Goal: Information Seeking & Learning: Learn about a topic

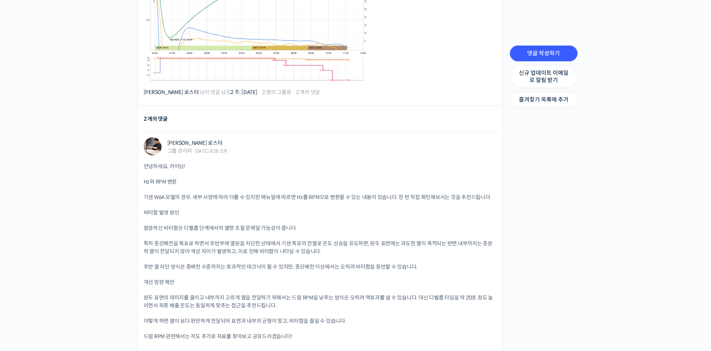
scroll to position [468, 0]
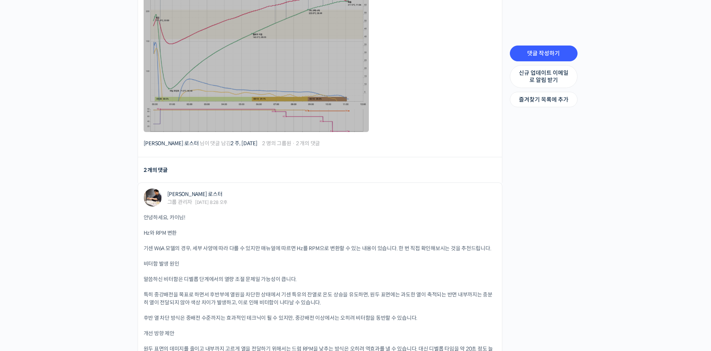
click at [304, 96] on link at bounding box center [256, 57] width 225 height 150
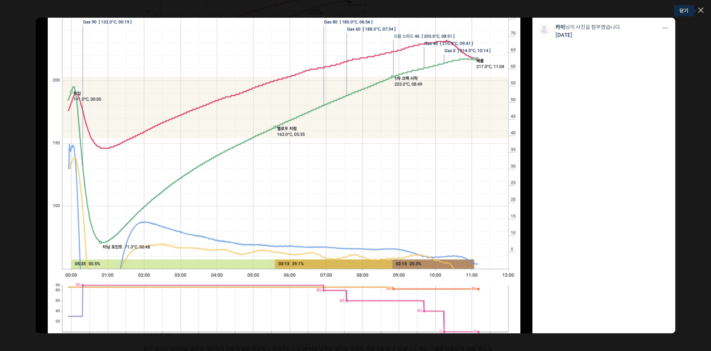
click at [699, 8] on icon at bounding box center [701, 10] width 5 height 5
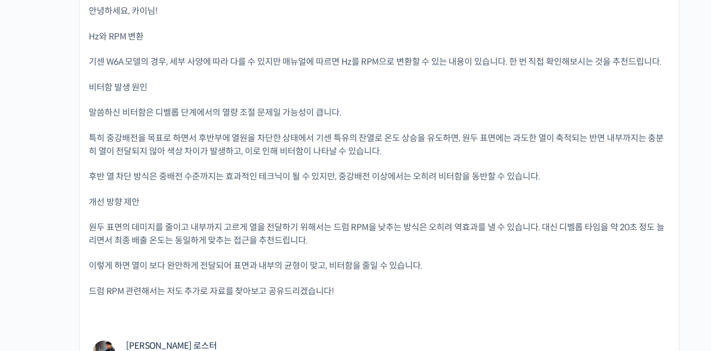
scroll to position [543, 0]
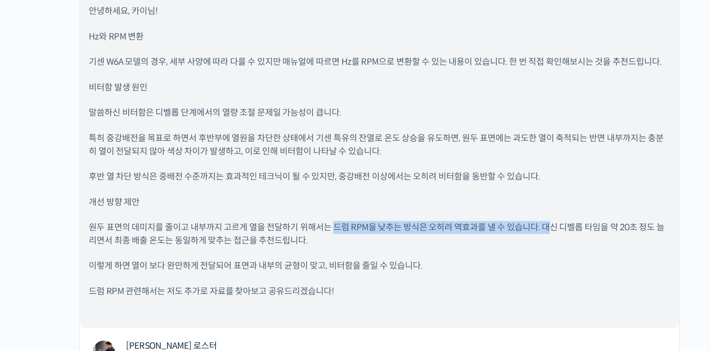
drag, startPoint x: 291, startPoint y: 272, endPoint x: 426, endPoint y: 271, distance: 134.7
click at [426, 271] on p "원두 표면의 데미지를 줄이고 내부까지 고르게 열을 전달하기 위해서는 드럼 RPM을 낮추는 방식은 오히려 역효과를 낼 수 있습니다. 대신 디벨롭…" at bounding box center [320, 279] width 353 height 16
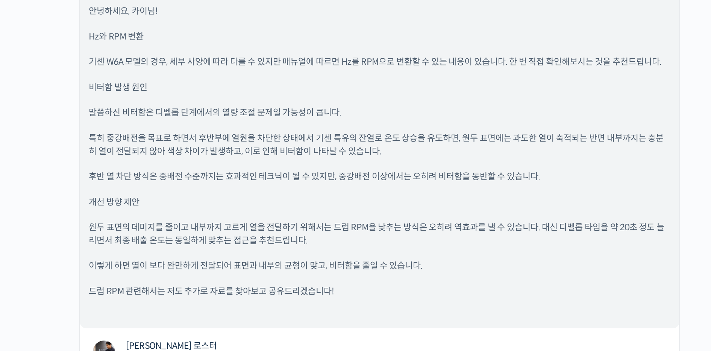
click at [409, 283] on div "안녕하세요, 카이님! Hz와 RPM 변환 기센 W6A 모델의 경우, 세부 사양에 따라 다를 수 있지만 매뉴얼에 따르면 Hz를 RPM으로 변환할…" at bounding box center [320, 234] width 353 height 191
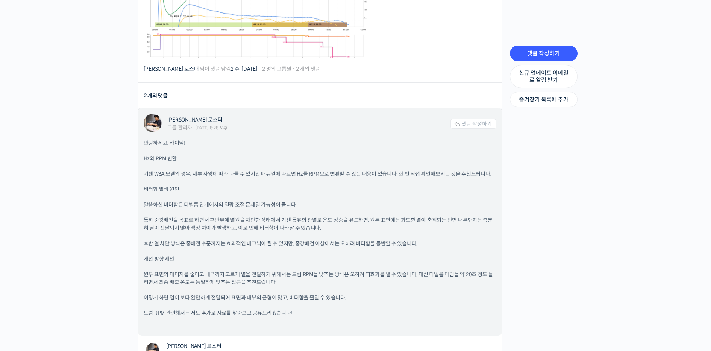
click at [226, 226] on p "특히 중강배전을 목표로 하면서 후반부에 열원을 차단한 상태에서 기센 특유의 잔열로 온도 상승을 유도하면, 원두 표면에는 과도한 열이 축적되는 …" at bounding box center [320, 224] width 353 height 16
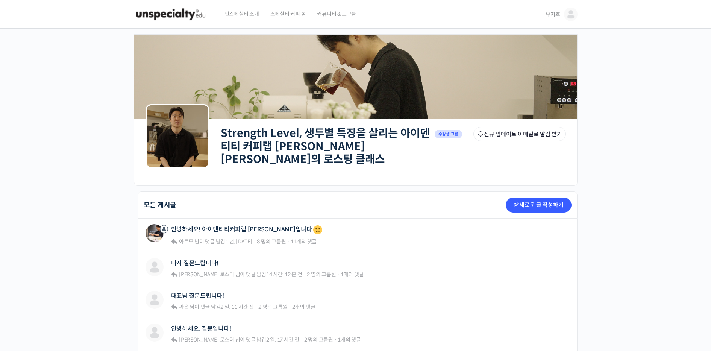
click at [552, 19] on link "유지호" at bounding box center [562, 14] width 32 height 29
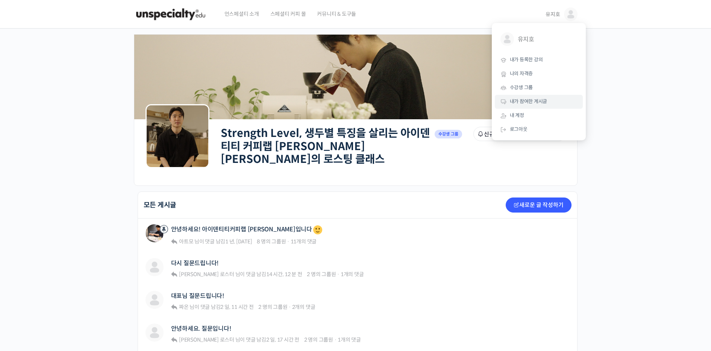
click at [537, 106] on link "내가 참여한 게시글" at bounding box center [539, 102] width 88 height 14
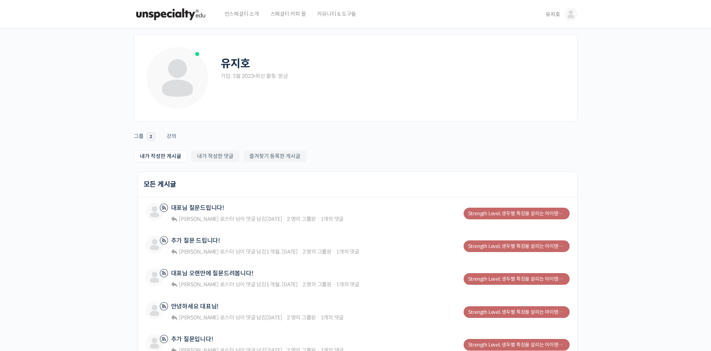
click at [547, 8] on link "유지호" at bounding box center [562, 14] width 32 height 29
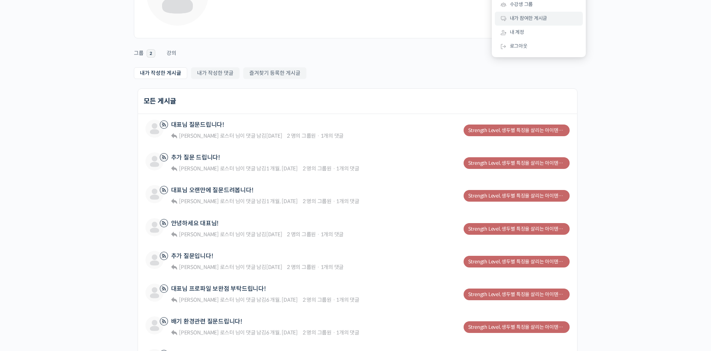
scroll to position [75, 0]
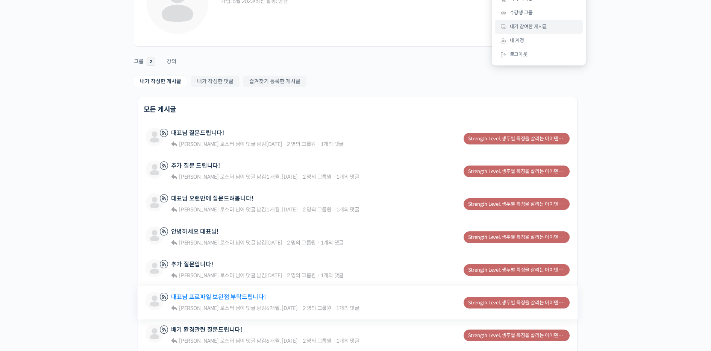
click at [245, 294] on link "대표님 프로파일 보완점 부탁드립니다!" at bounding box center [218, 296] width 95 height 7
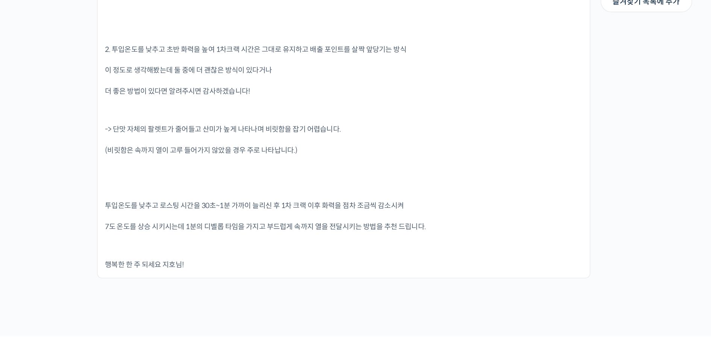
scroll to position [753, 0]
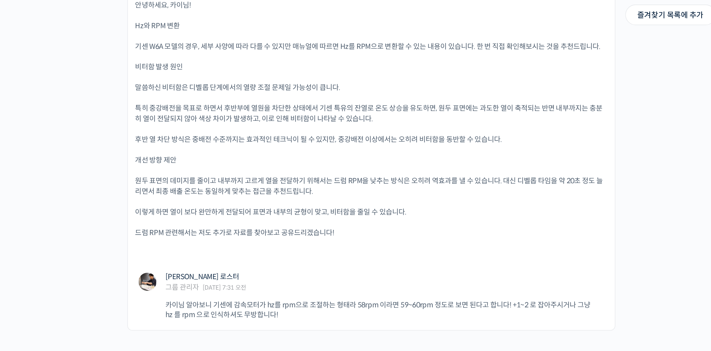
scroll to position [600, 0]
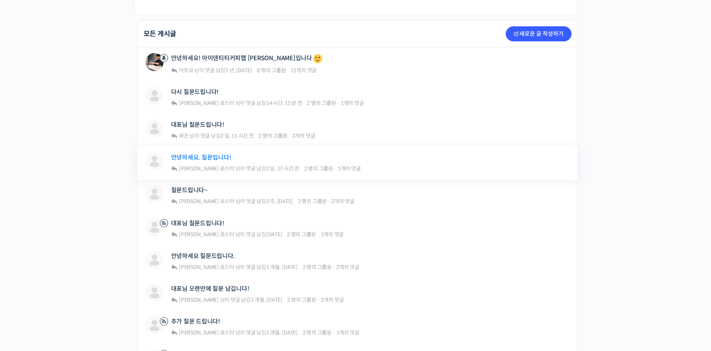
click at [208, 154] on link "안녕하세요. 질문입니다!" at bounding box center [201, 157] width 60 height 7
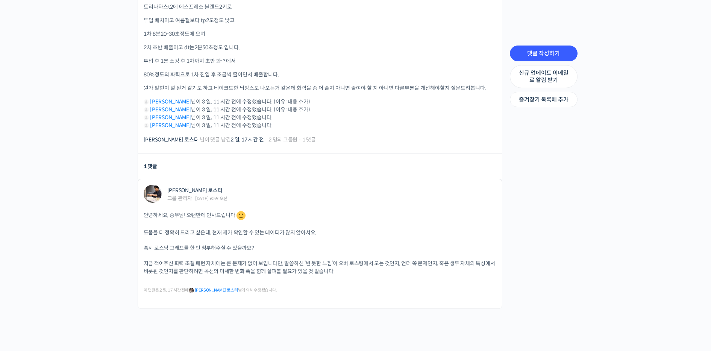
scroll to position [388, 0]
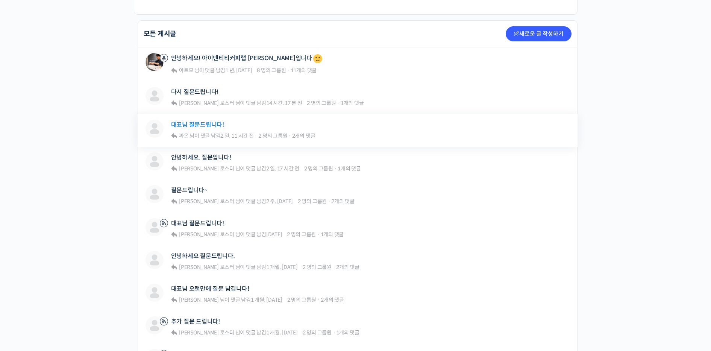
drag, startPoint x: 0, startPoint y: 0, endPoint x: 202, endPoint y: 124, distance: 237.1
click at [202, 124] on link "대표님 질문드립니다!" at bounding box center [197, 124] width 53 height 7
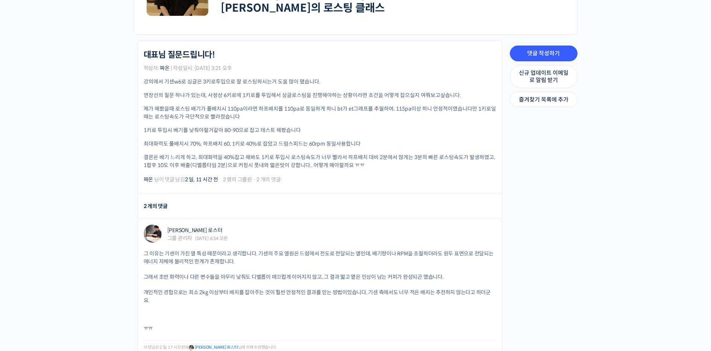
scroll to position [141, 0]
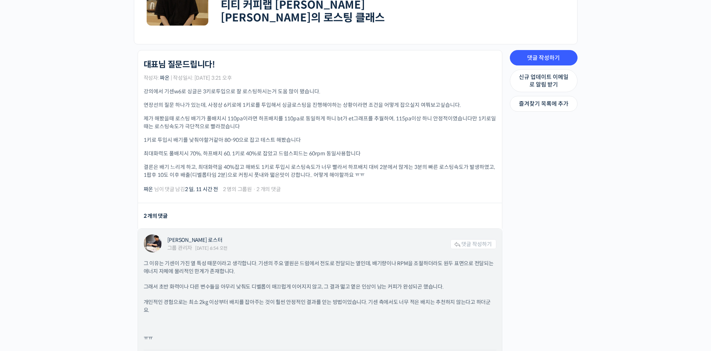
click at [266, 307] on div "그 이유는 기센이 가진 열 특성 때문이라고 생각합니다. 기센의 주요 열원은 드럼에서 전도로 전달되는 열인데, 배기량이나 RPM을 조절하더라도 …" at bounding box center [320, 315] width 353 height 111
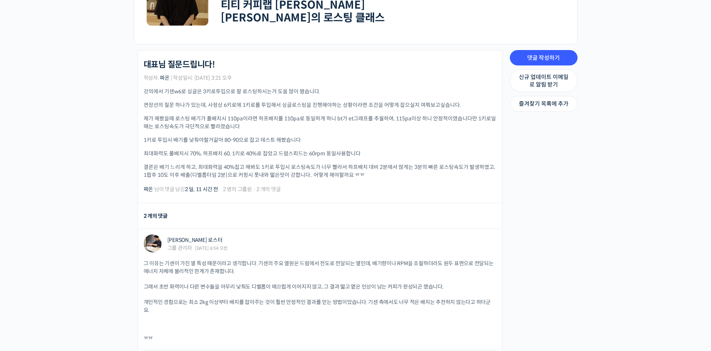
click at [131, 222] on div "Strength Level, 생두별 특징을 살리는 아이덴티티 커피랩 윤원균 대표의 로스팅 클래스 대표님 질문드립니다! 작성자: 짜온 | 작성일…" at bounding box center [318, 246] width 376 height 393
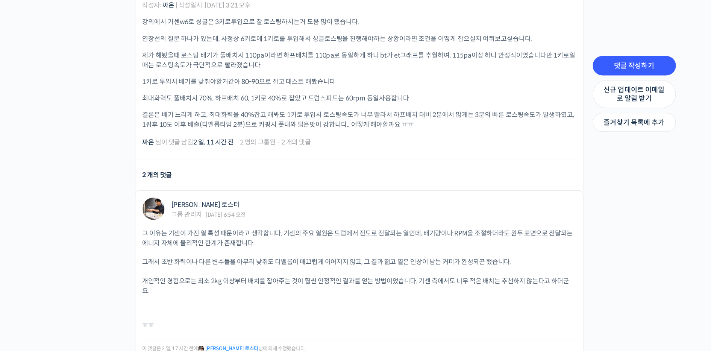
scroll to position [207, 0]
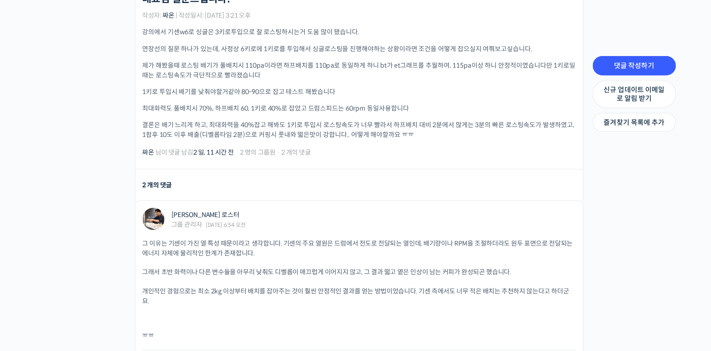
click at [403, 87] on p "최대화력도 풀배치시 70%, 하프배치 60, 1키로 40%로 잡았고 드럼스피드는 60rpm 동일사용합니다" at bounding box center [320, 88] width 353 height 8
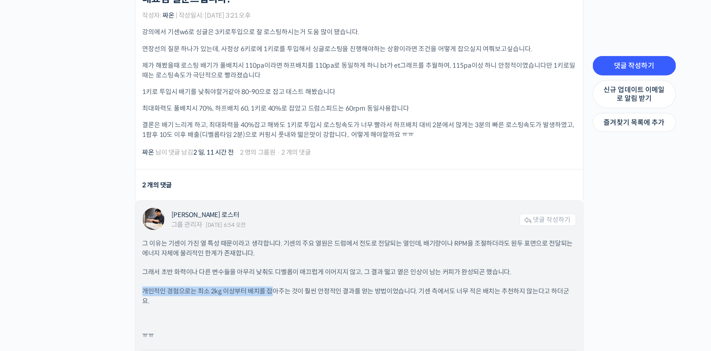
drag, startPoint x: 448, startPoint y: 213, endPoint x: 247, endPoint y: 223, distance: 201.5
click at [247, 223] on div "그 이유는 기센이 가진 열 특성 때문이라고 생각합니다. 기센의 주요 열원은 드럼에서 전도로 전달되는 열인데, 배기량이나 RPM을 조절하더라도 …" at bounding box center [320, 249] width 353 height 111
click at [277, 268] on div "그 이유는 기센이 가진 열 특성 때문이라고 생각합니다. 기센의 주요 열원은 드럼에서 전도로 전달되는 열인데, 배기량이나 RPM을 조절하더라도 …" at bounding box center [320, 249] width 353 height 111
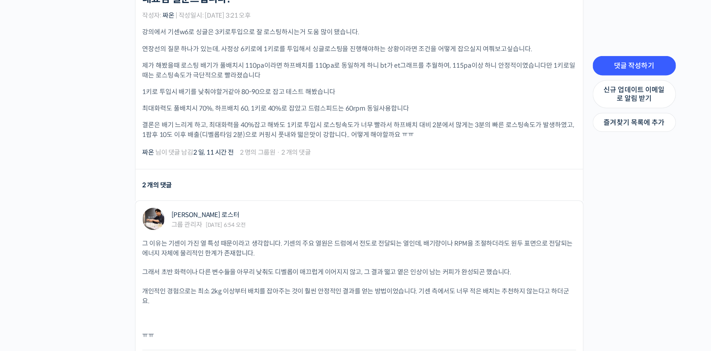
drag, startPoint x: 368, startPoint y: 106, endPoint x: 377, endPoint y: 108, distance: 9.4
click at [377, 108] on p "결론은 배기 느리게 하고, 최대화력을 40%잡고 해봐도 1키로 투입시 로스팅속도가 너무 빨라서 하프배치 대비 2분에서 많게는 3분의 빠른 로스…" at bounding box center [320, 106] width 353 height 16
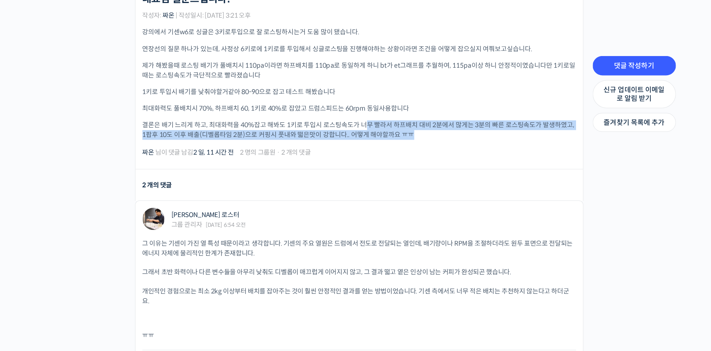
drag, startPoint x: 363, startPoint y: 109, endPoint x: 328, endPoint y: 100, distance: 36.8
click at [328, 100] on p "결론은 배기 느리게 하고, 최대화력을 40%잡고 해봐도 1키로 투입시 로스팅속도가 너무 빨라서 하프배치 대비 2분에서 많게는 3분의 빠른 로스…" at bounding box center [320, 106] width 353 height 16
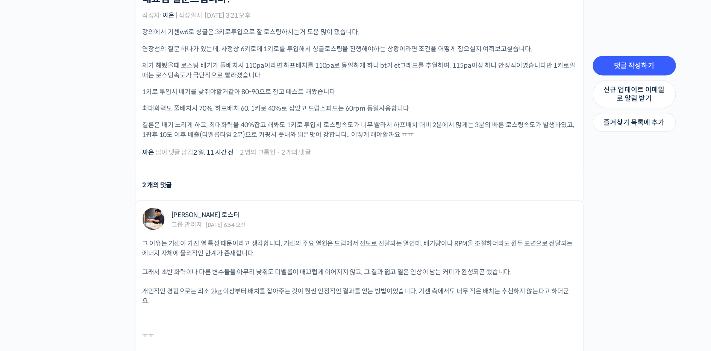
drag, startPoint x: 328, startPoint y: 100, endPoint x: 353, endPoint y: 129, distance: 38.9
click at [353, 129] on li "Strength Level, 생두별 특징을 살리는 아이덴티티 커피랩 윤원균 대표의 로스팅 클래스 대표님 질문드립니다! 작성자: 짜온 | 작성일…" at bounding box center [320, 61] width 365 height 153
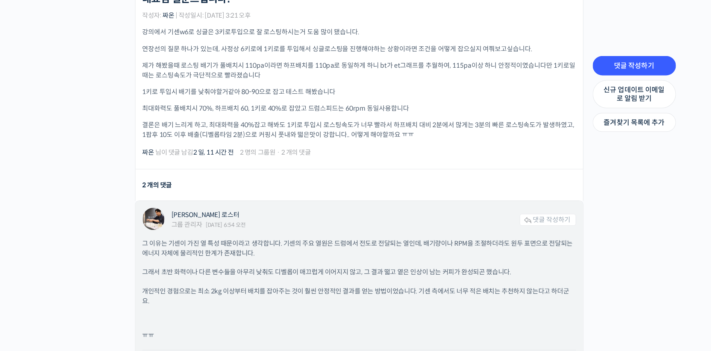
click at [209, 269] on p "ㅠㅠ" at bounding box center [320, 273] width 353 height 8
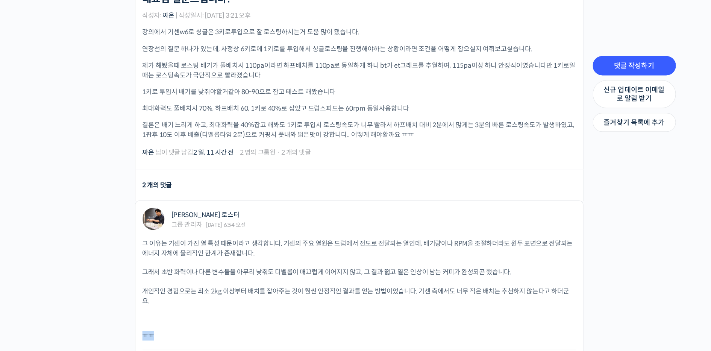
drag, startPoint x: 174, startPoint y: 258, endPoint x: 128, endPoint y: 250, distance: 47.4
click at [128, 250] on div "Strength Level, 생두별 특징을 살리는 아이덴티티 커피랩 윤원균 대표의 로스팅 클래스 Private 수강생 그룹 그룹원 신규 업데이…" at bounding box center [355, 110] width 711 height 576
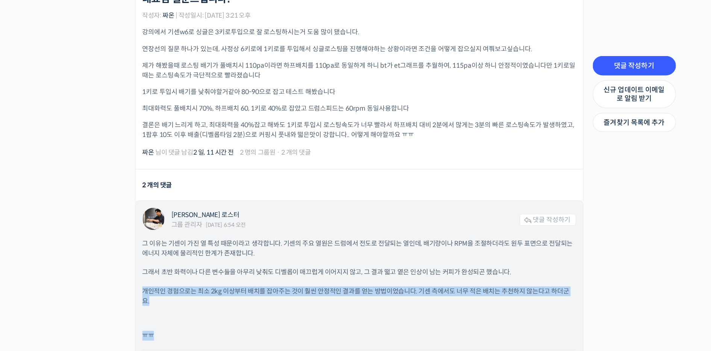
drag, startPoint x: 135, startPoint y: 232, endPoint x: 232, endPoint y: 255, distance: 99.2
click at [232, 255] on div "Strength Level, 생두별 특징을 살리는 아이덴티티 커피랩 윤원균 대표의 로스팅 클래스 대표님 질문드립니다! 작성자: 짜온 | 작성일…" at bounding box center [318, 181] width 376 height 393
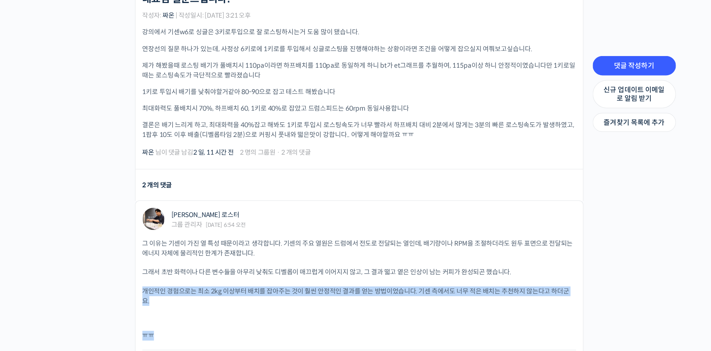
click at [128, 251] on div "Strength Level, 생두별 특징을 살리는 아이덴티티 커피랩 윤원균 대표의 로스팅 클래스 Private 수강생 그룹 그룹원 신규 업데이…" at bounding box center [355, 110] width 711 height 576
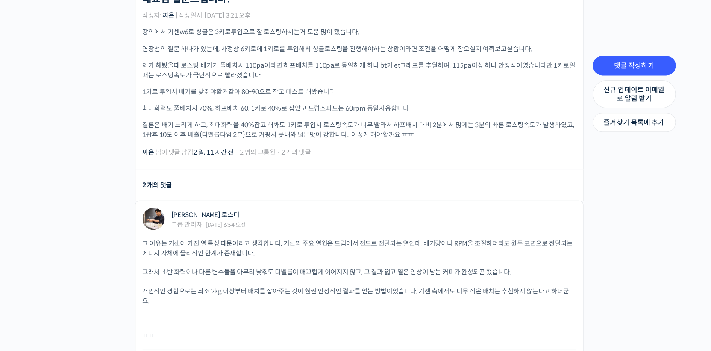
click at [123, 235] on div "Strength Level, 생두별 특징을 살리는 아이덴티티 커피랩 윤원균 대표의 로스팅 클래스 Private 수강생 그룹 그룹원 신규 업데이…" at bounding box center [355, 110] width 711 height 576
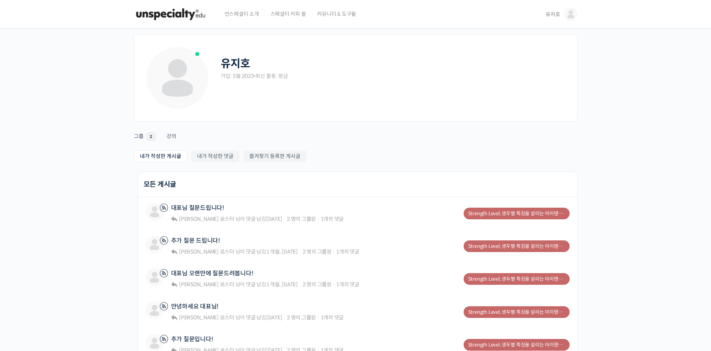
click at [553, 8] on link "유지호" at bounding box center [562, 14] width 32 height 29
click at [546, 54] on link "내가 등록한 강의" at bounding box center [539, 60] width 88 height 14
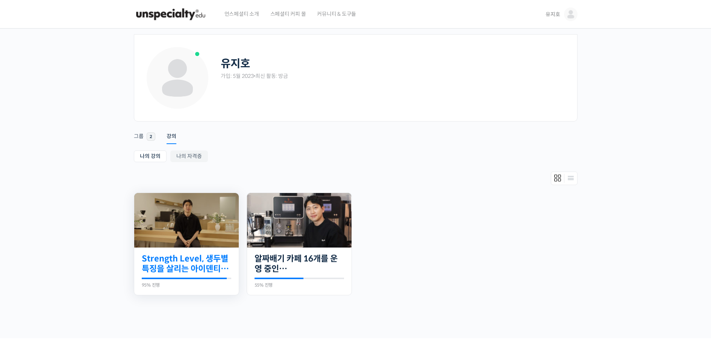
click at [217, 256] on link "Strength Level, 생두별 특징을 살리는 아이덴티티 커피랩 [PERSON_NAME] [PERSON_NAME]의 로스팅 클래스" at bounding box center [187, 264] width 90 height 21
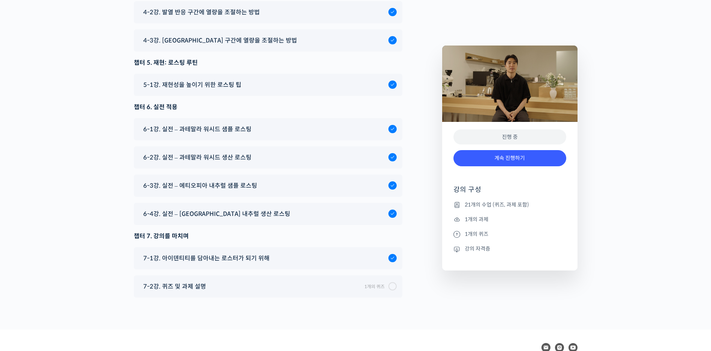
scroll to position [4367, 0]
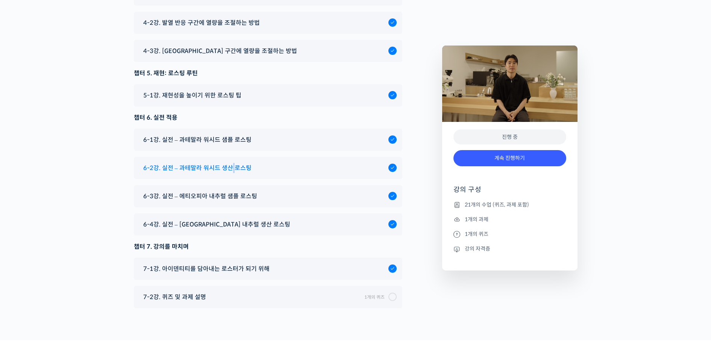
drag, startPoint x: 231, startPoint y: 125, endPoint x: 233, endPoint y: 132, distance: 8.2
click at [233, 157] on div "6-2강. 실전 – 과테말라 워시드 생산 로스팅" at bounding box center [268, 168] width 269 height 22
click at [233, 163] on span "6-2강. 실전 – 과테말라 워시드 생산 로스팅" at bounding box center [197, 168] width 108 height 10
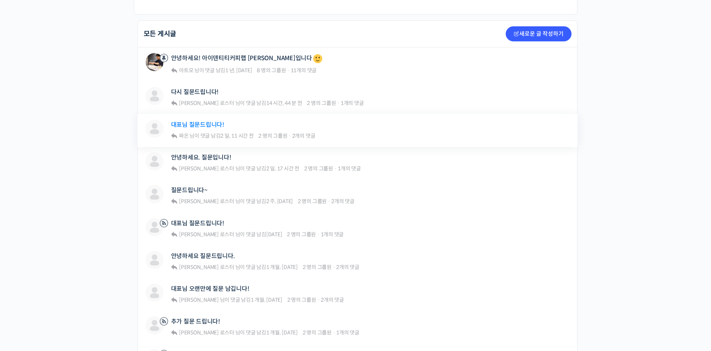
click at [198, 121] on link "대표님 질문드립니다!" at bounding box center [197, 124] width 53 height 7
click at [196, 88] on link "다시 질문드립니다!" at bounding box center [195, 91] width 48 height 7
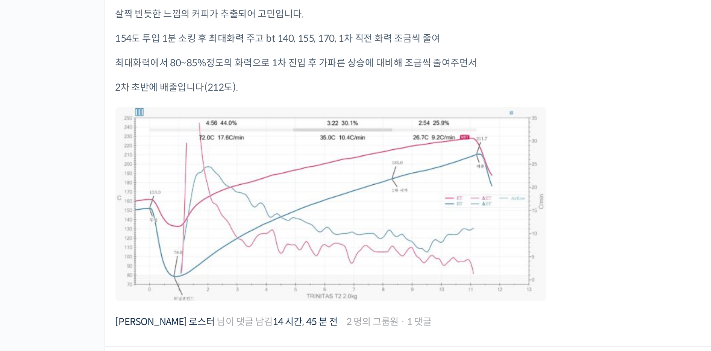
scroll to position [120, 0]
click at [408, 283] on div "안녕하세요 로스터님! 이전 질문에서 그래프를 올려달라고 하셔서 요새 블렌드 그래프 올립니다. 여름철보다 향미들이 플랫하며 강도도 약합니다. 살…" at bounding box center [320, 217] width 353 height 216
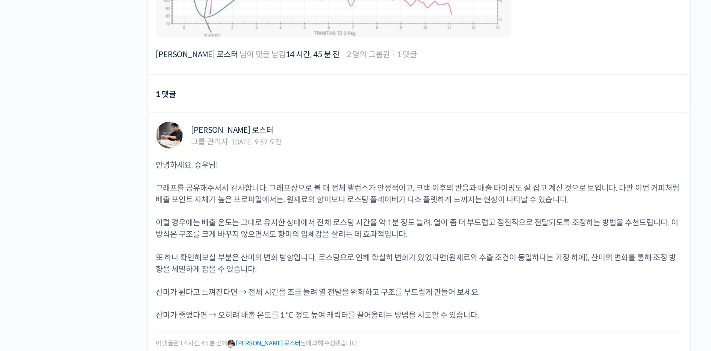
scroll to position [327, 0]
